Goal: Task Accomplishment & Management: Use online tool/utility

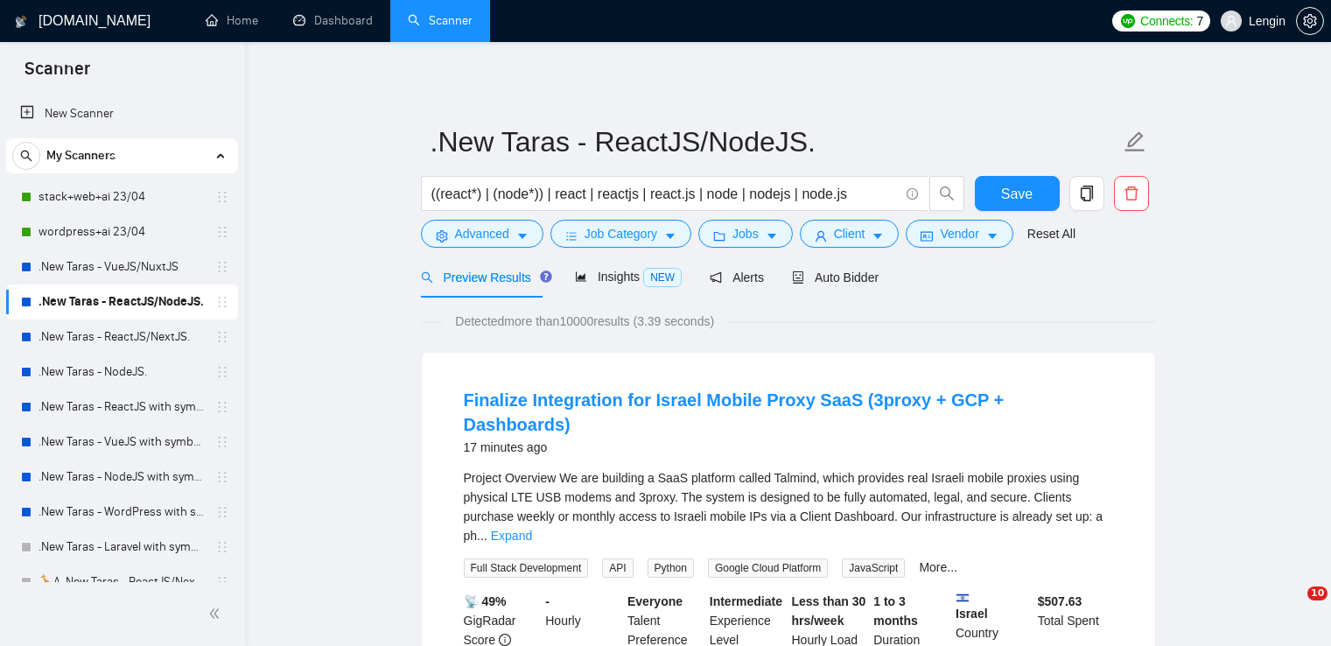
click at [129, 332] on link ".New Taras - ReactJS/NextJS." at bounding box center [122, 336] width 166 height 35
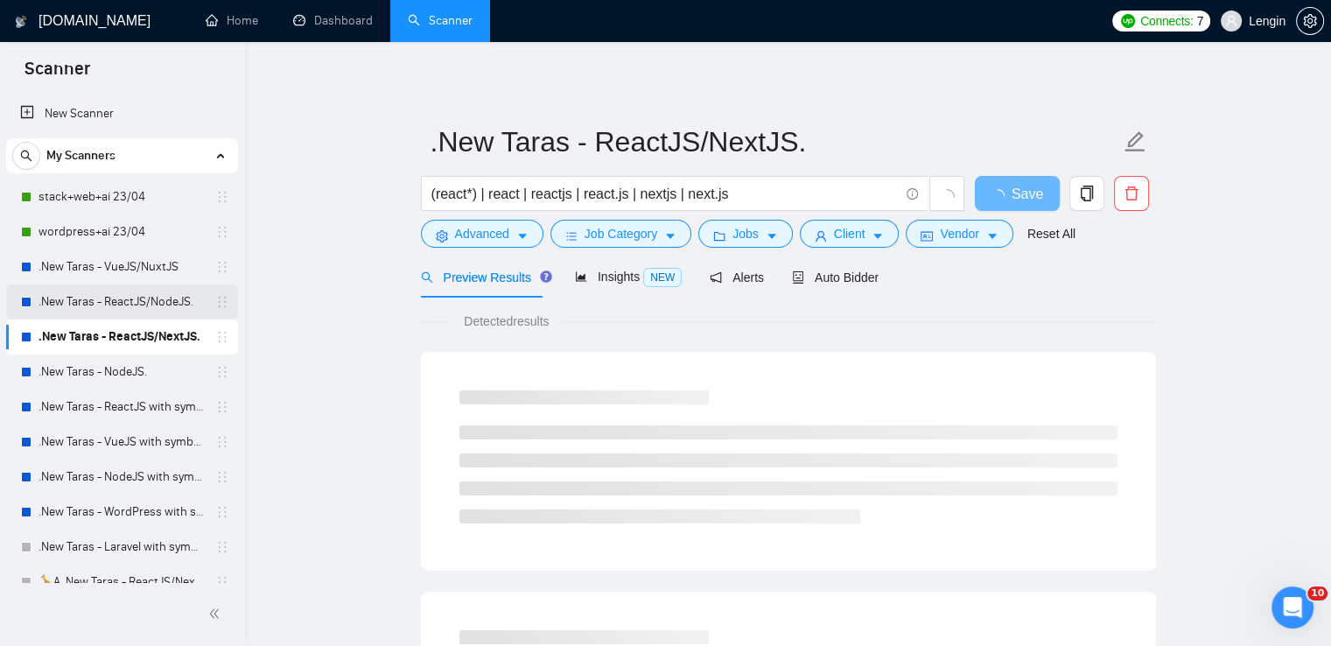
click at [170, 300] on link ".New Taras - ReactJS/NodeJS." at bounding box center [122, 301] width 166 height 35
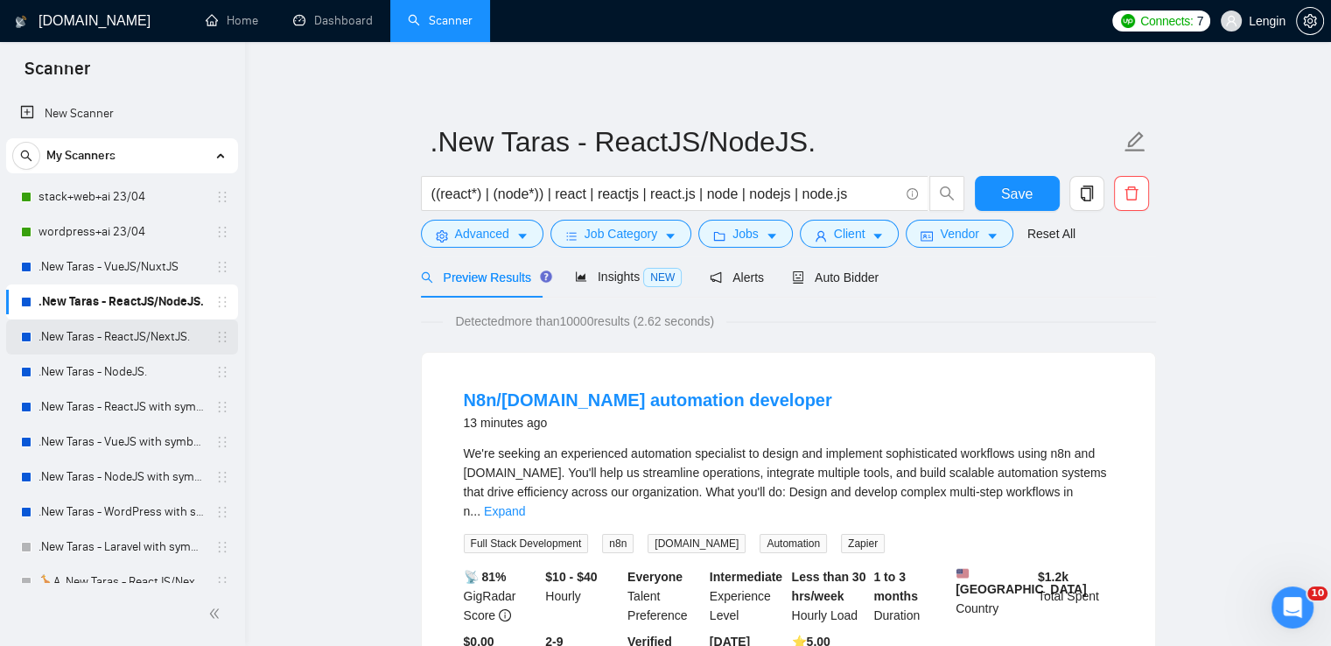
click at [147, 344] on link ".New Taras - ReactJS/NextJS." at bounding box center [122, 336] width 166 height 35
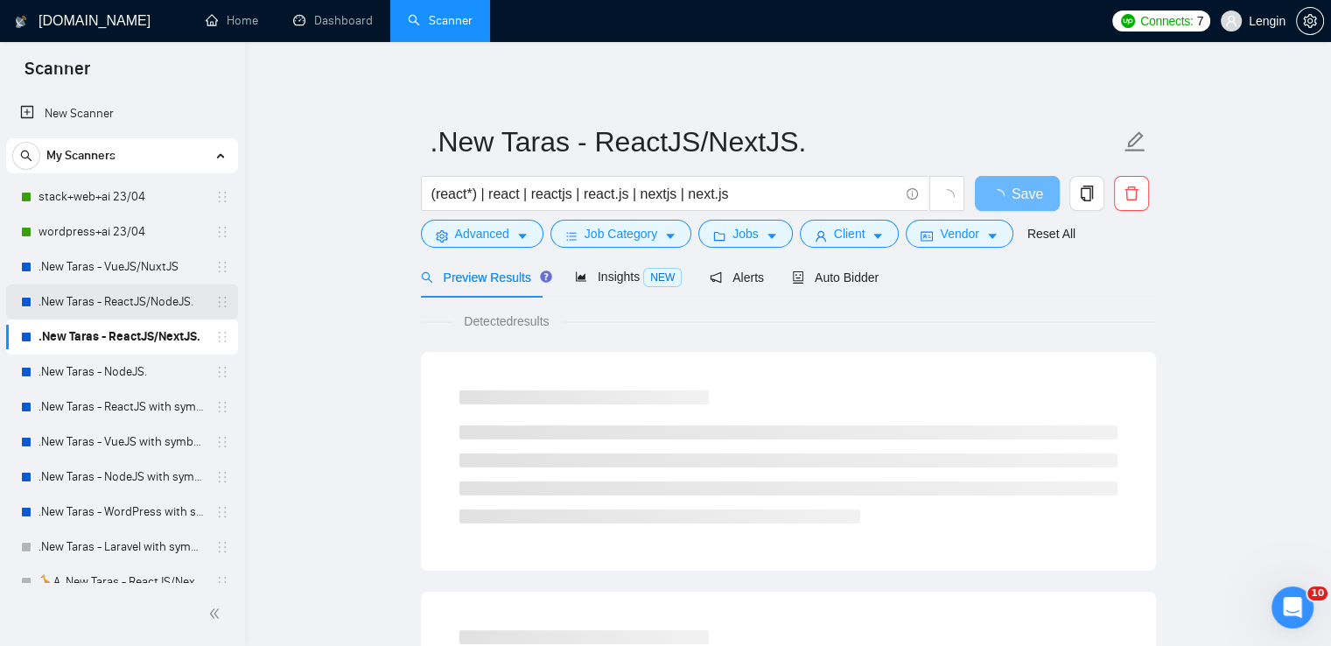
click at [124, 303] on link ".New Taras - ReactJS/NodeJS." at bounding box center [122, 301] width 166 height 35
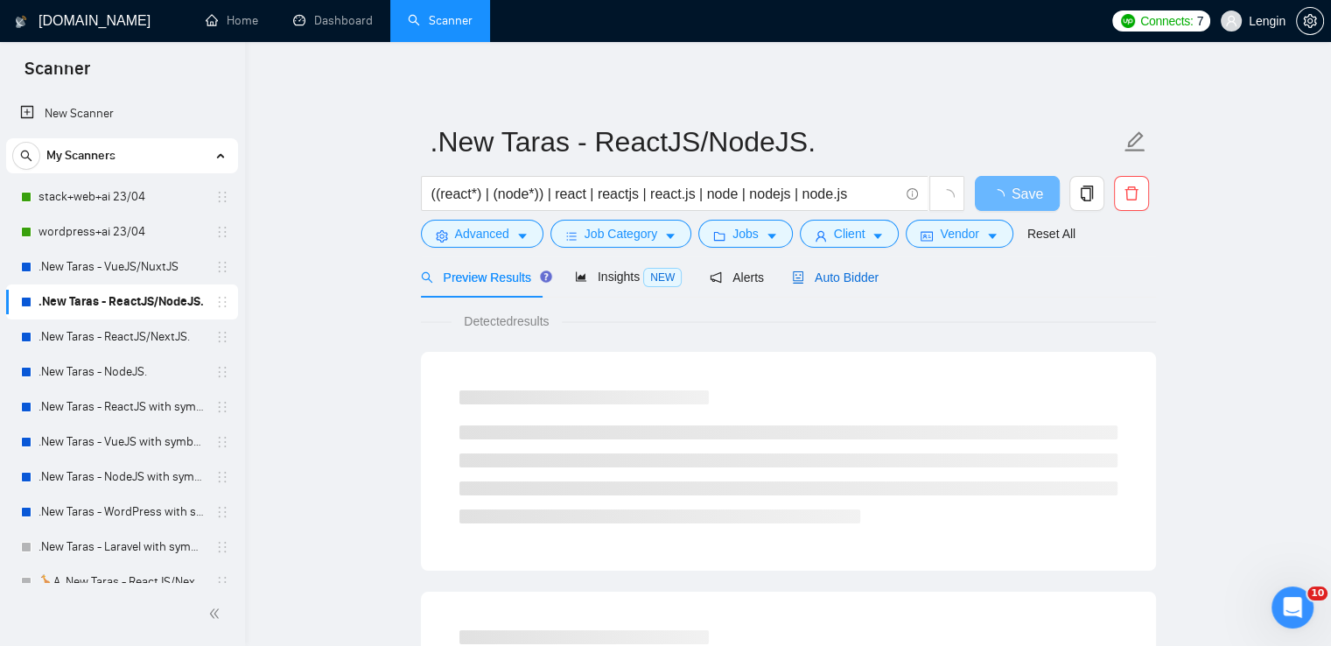
click at [833, 270] on span "Auto Bidder" at bounding box center [835, 277] width 87 height 14
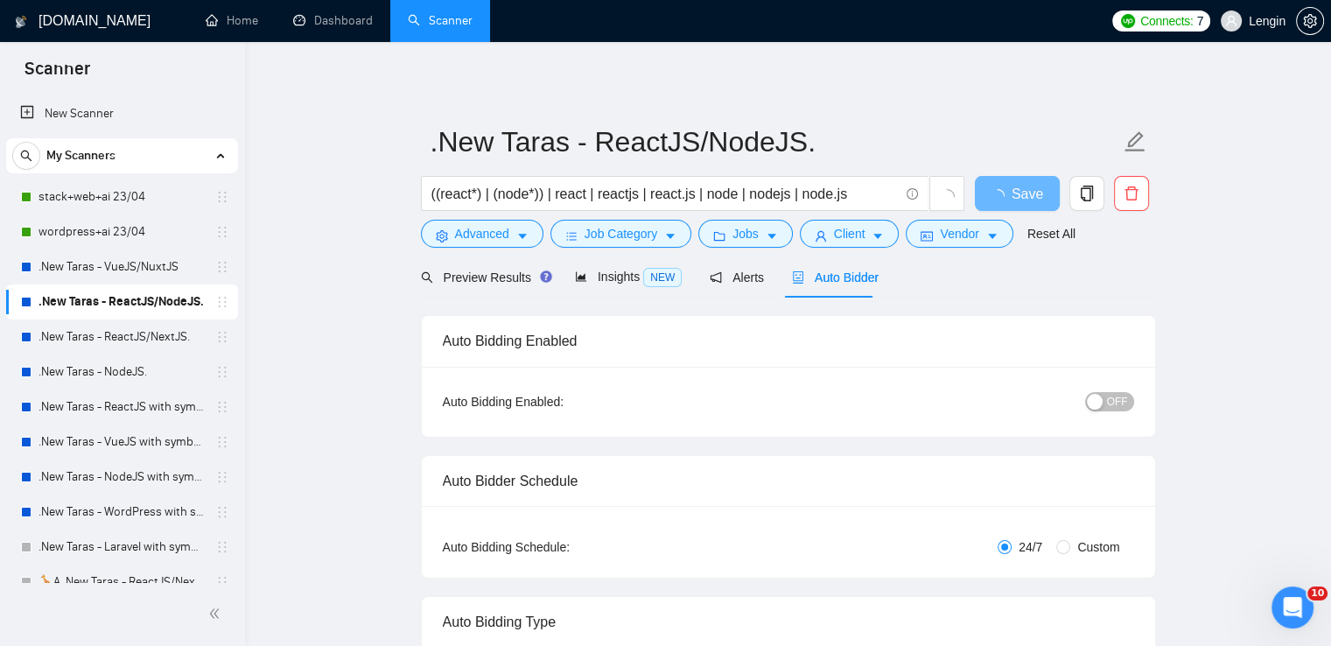
radio input "false"
radio input "true"
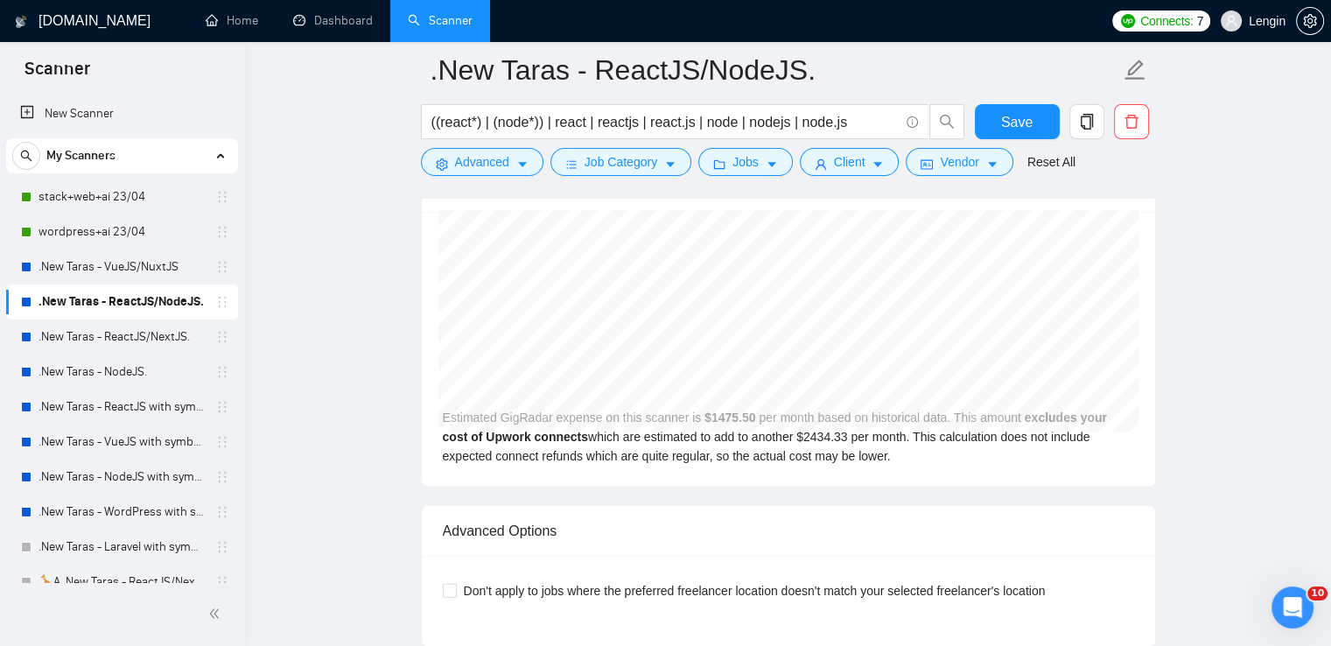
scroll to position [3709, 0]
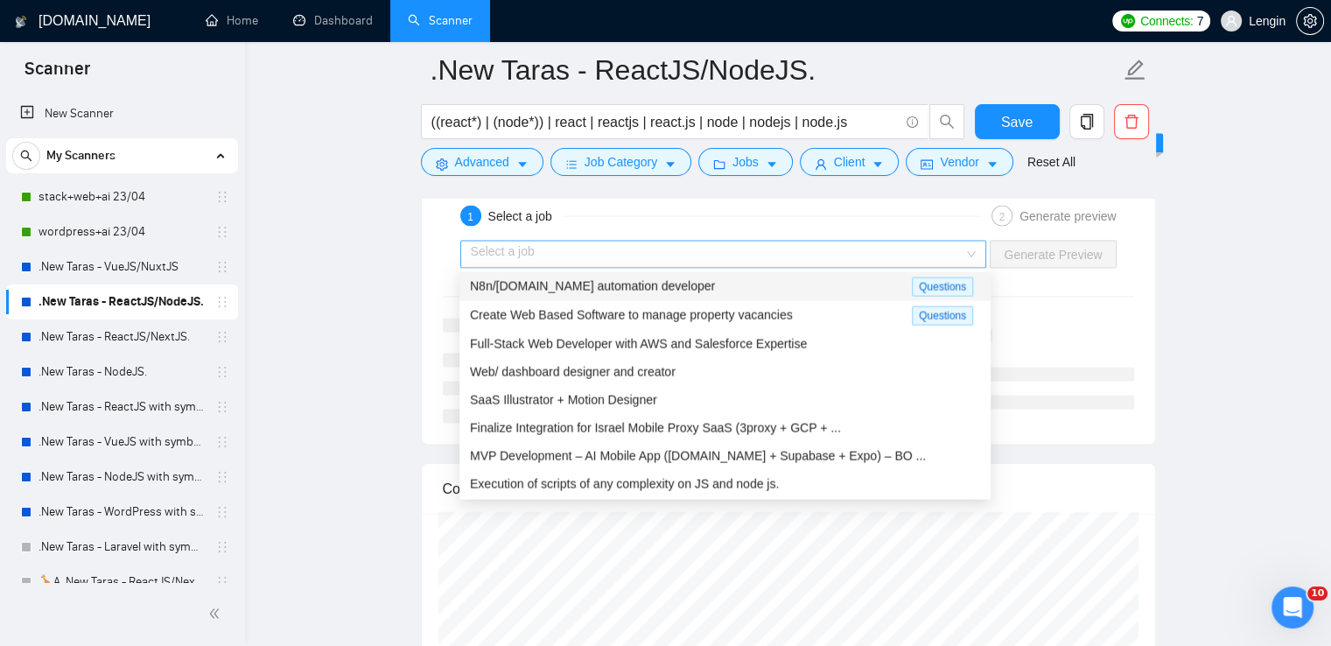
click at [975, 252] on div "Select a job" at bounding box center [723, 255] width 527 height 28
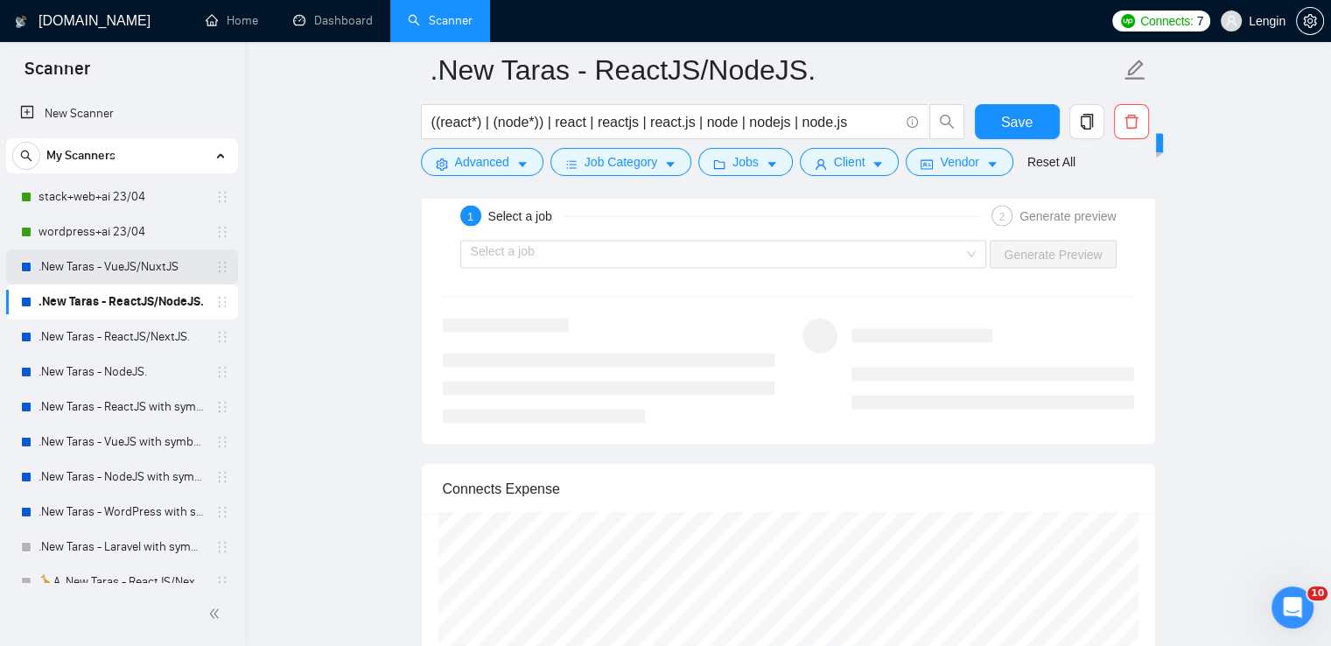
click at [156, 264] on link ".New Taras - VueJS/NuxtJS" at bounding box center [122, 266] width 166 height 35
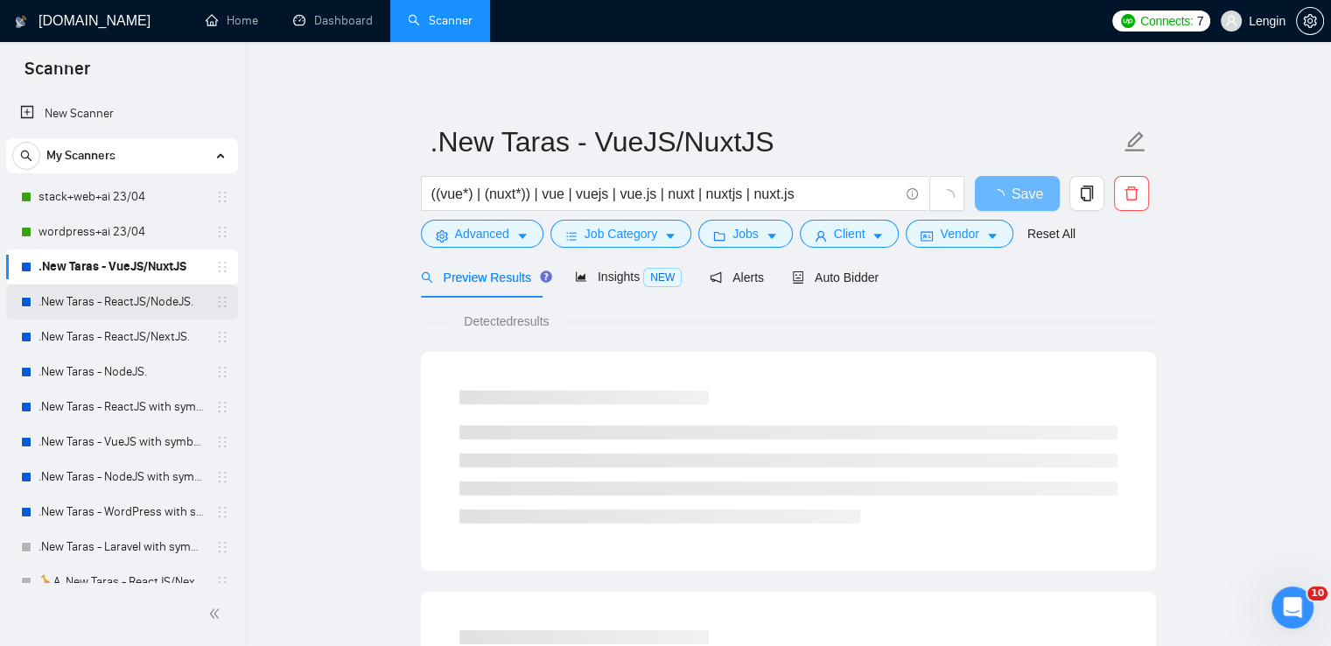
click at [165, 312] on link ".New Taras - ReactJS/NodeJS." at bounding box center [122, 301] width 166 height 35
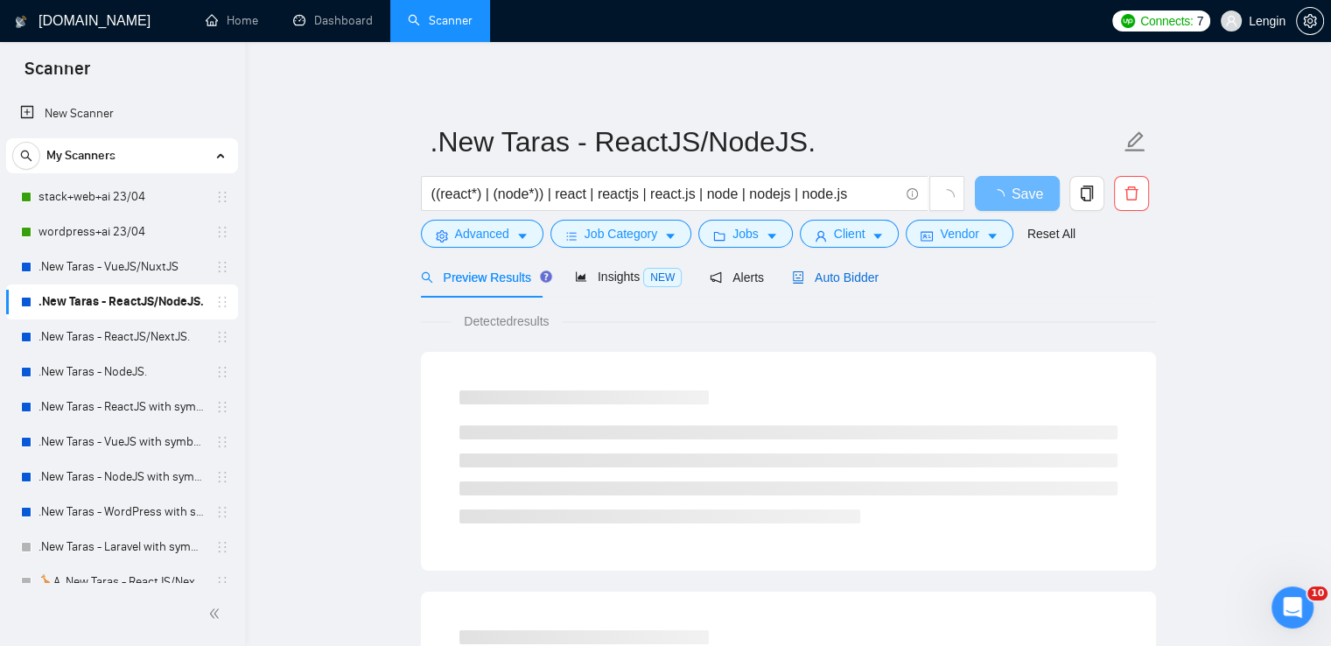
click at [865, 284] on span "Auto Bidder" at bounding box center [835, 277] width 87 height 14
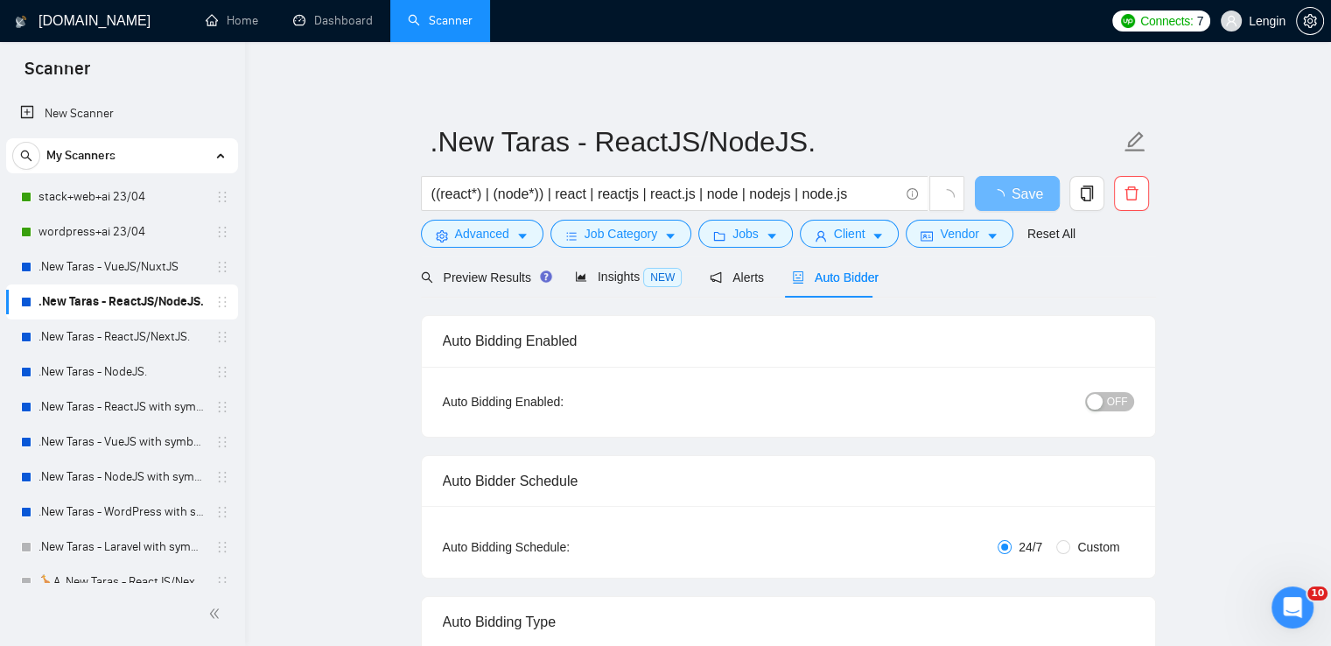
radio input "false"
radio input "true"
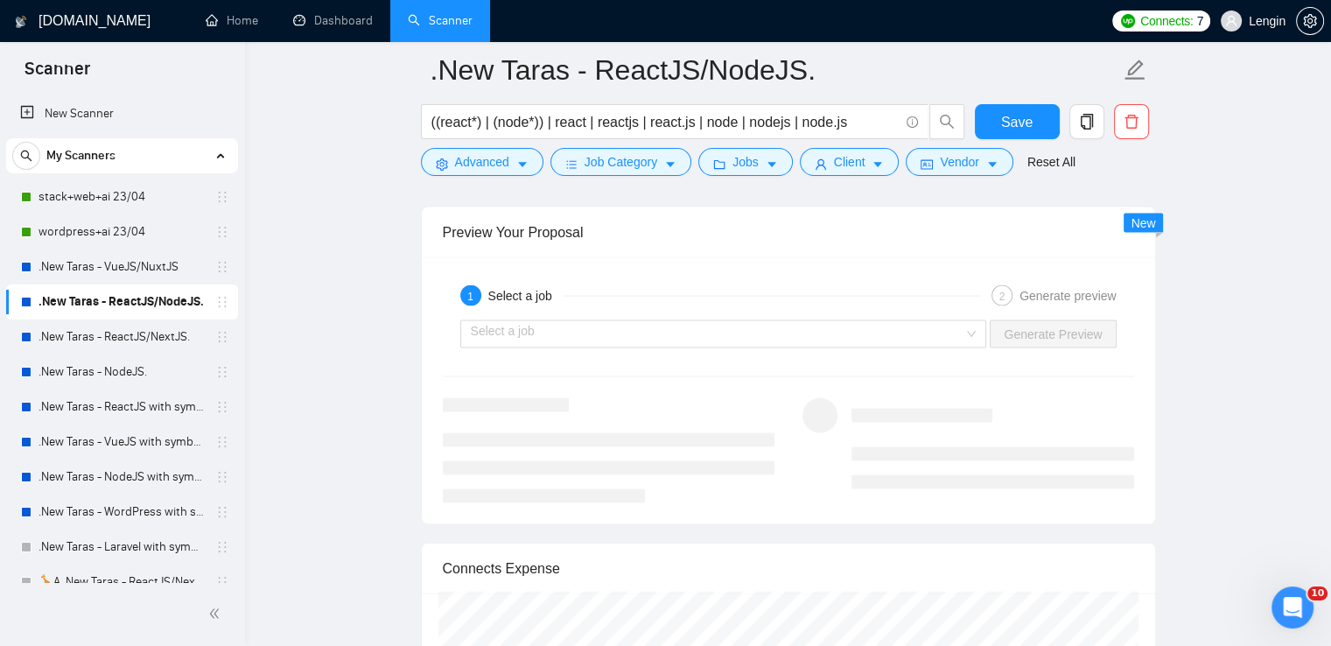
scroll to position [3631, 0]
click at [961, 326] on input "search" at bounding box center [718, 332] width 494 height 26
